Goal: Navigation & Orientation: Understand site structure

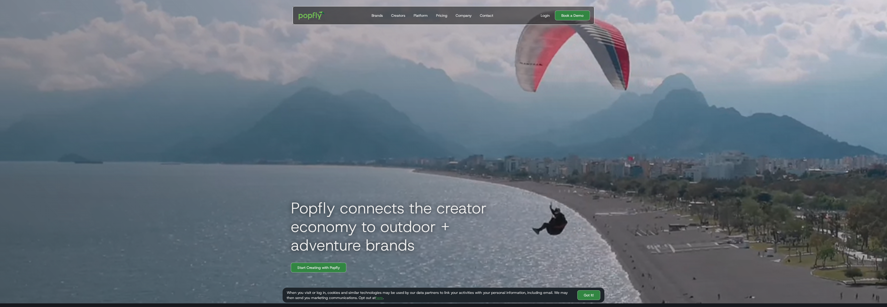
scroll to position [1, 0]
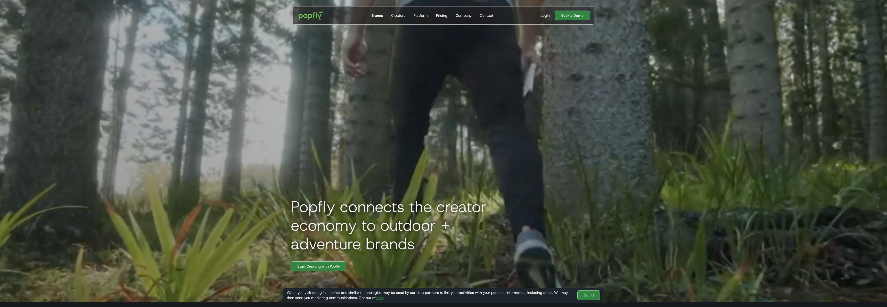
click at [378, 17] on div "Brands" at bounding box center [376, 15] width 11 height 5
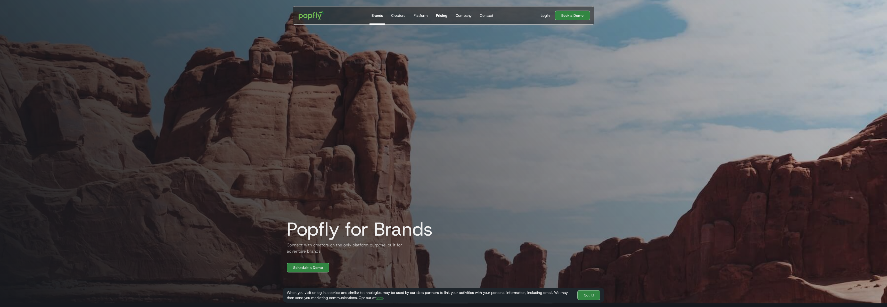
click at [436, 16] on div "Pricing" at bounding box center [441, 15] width 11 height 5
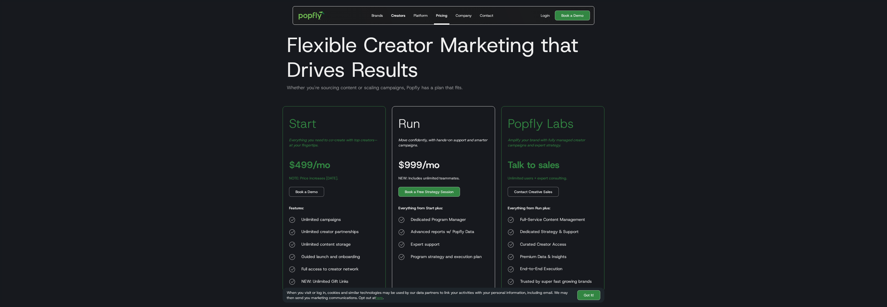
click at [392, 16] on div "Creators" at bounding box center [398, 15] width 14 height 5
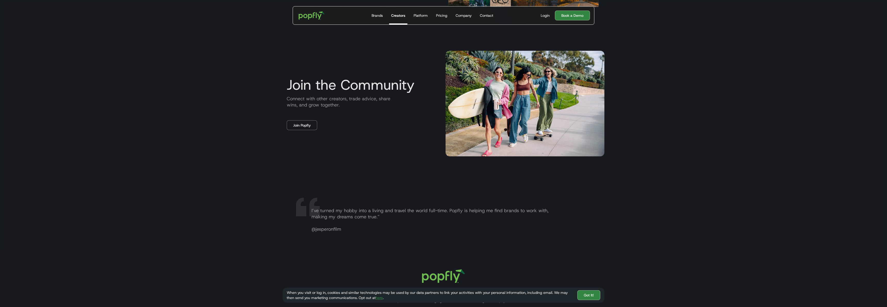
scroll to position [1025, 0]
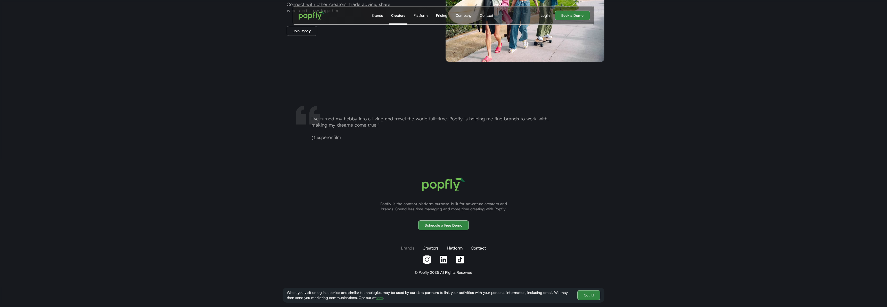
click at [406, 248] on link "Brands" at bounding box center [407, 248] width 15 height 10
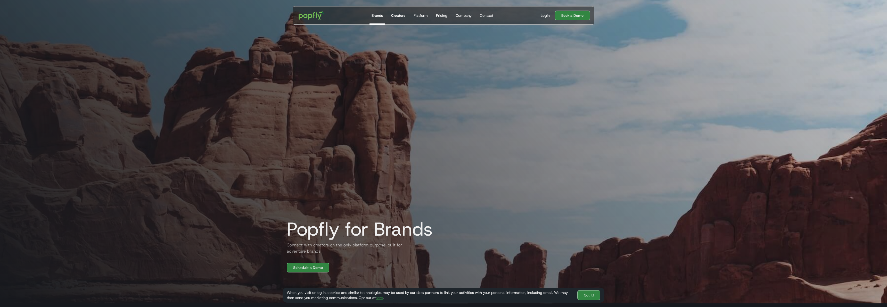
click at [399, 19] on link "Creators" at bounding box center [398, 15] width 18 height 18
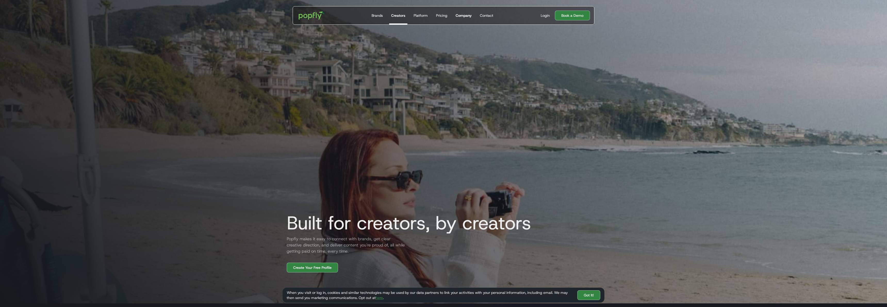
click at [459, 16] on div "Company" at bounding box center [463, 15] width 16 height 5
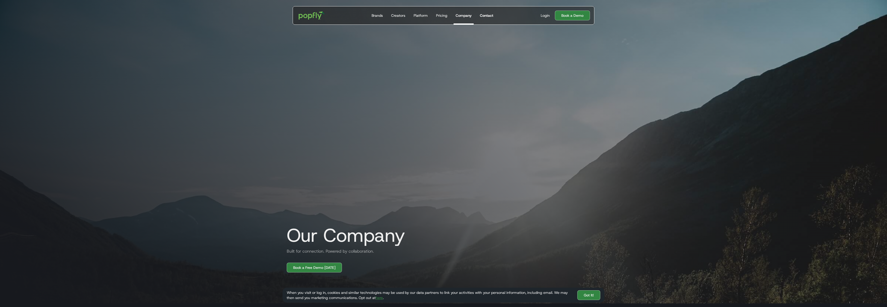
click at [480, 17] on div "Contact" at bounding box center [486, 15] width 13 height 5
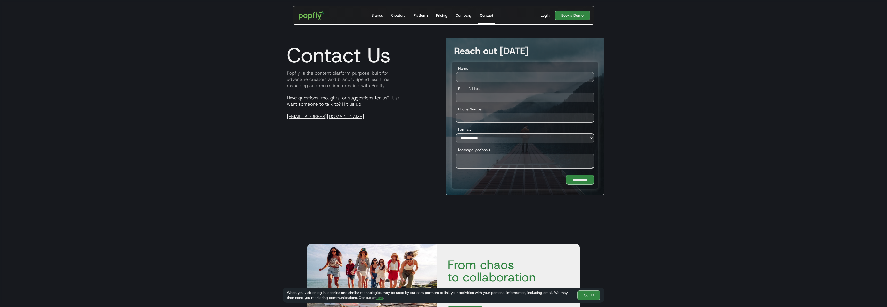
click at [424, 17] on div "Platform" at bounding box center [420, 15] width 14 height 5
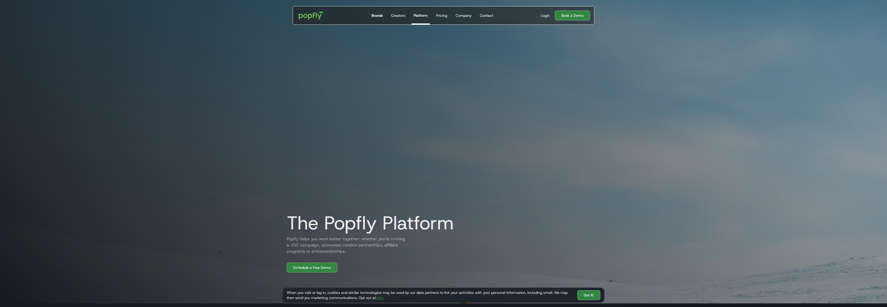
click at [376, 19] on link "Brands" at bounding box center [376, 15] width 15 height 18
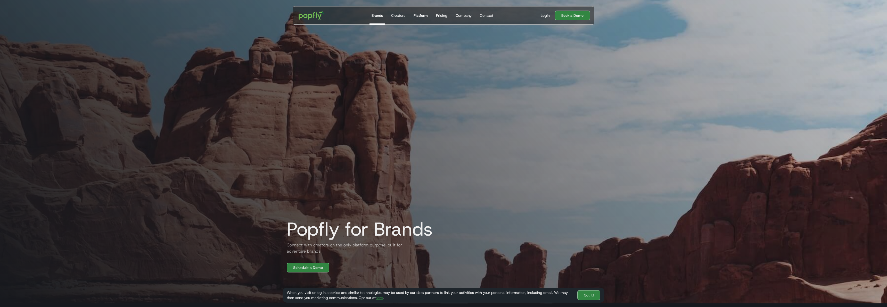
click at [418, 13] on div "Platform" at bounding box center [420, 15] width 14 height 5
